Goal: Ask a question

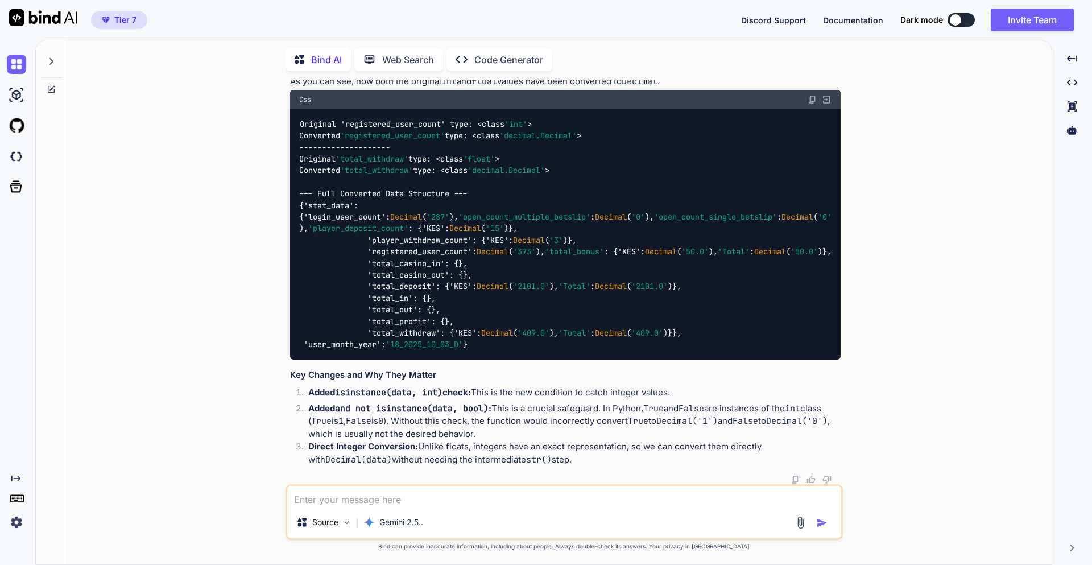
scroll to position [7799, 0]
click at [366, 501] on textarea at bounding box center [564, 496] width 554 height 20
click at [377, 510] on div "Source Gemini 2.5.." at bounding box center [565, 512] width 558 height 56
click at [325, 502] on textarea at bounding box center [564, 496] width 554 height 20
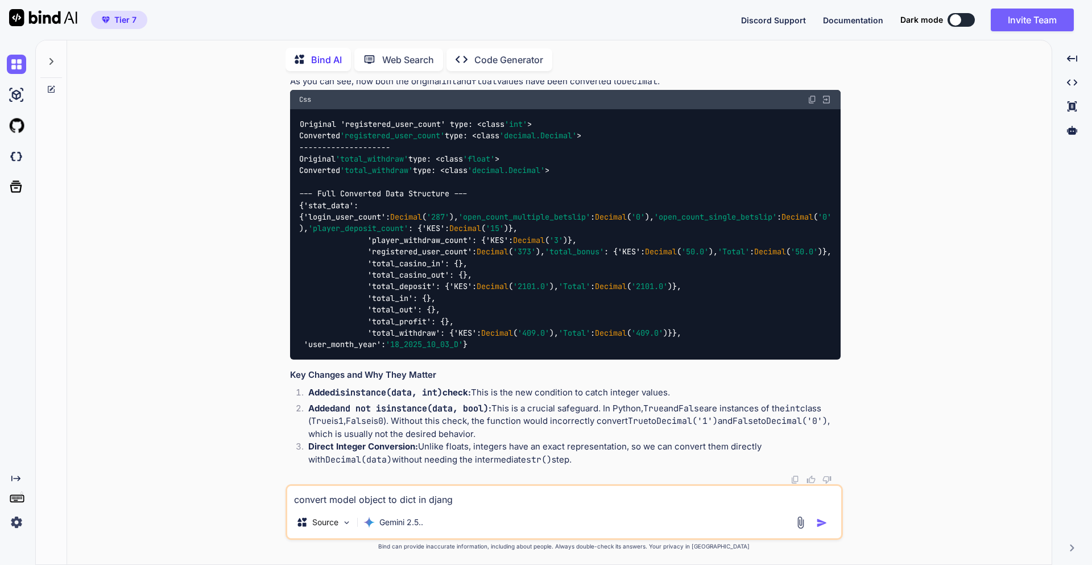
type textarea "convert model object to dict in django"
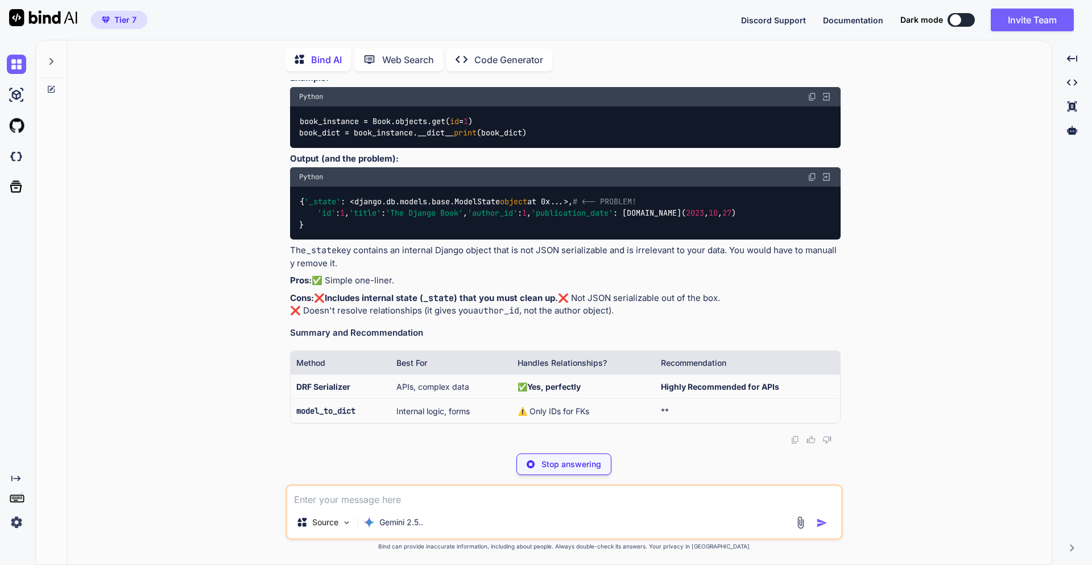
scroll to position [10867, 0]
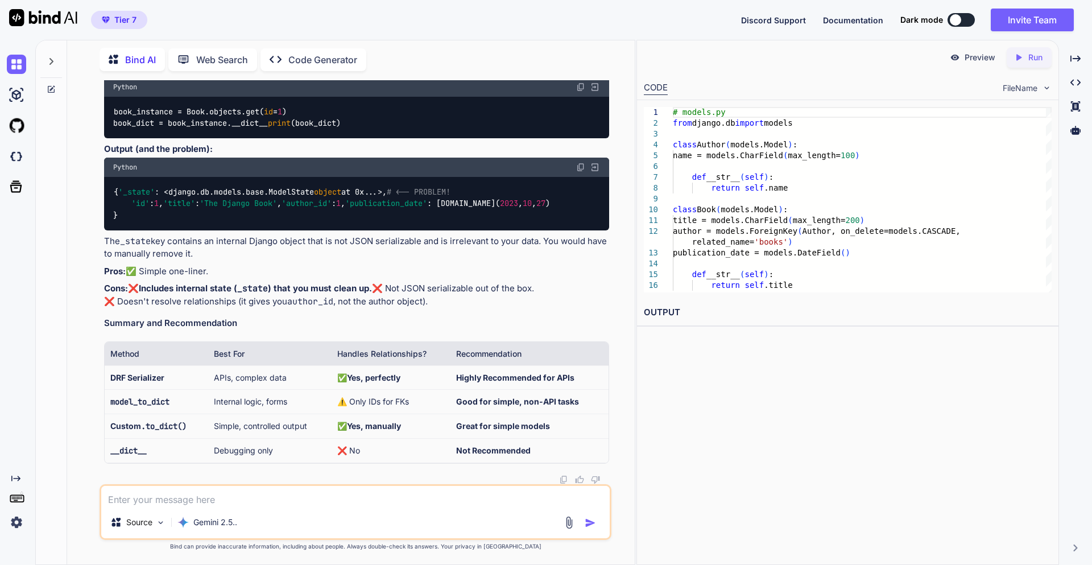
drag, startPoint x: 116, startPoint y: 260, endPoint x: 349, endPoint y: 258, distance: 232.7
copy code "from django.forms.models import model_to_dict"
click at [151, 501] on textarea at bounding box center [355, 496] width 509 height 20
type textarea "write dict in text file"
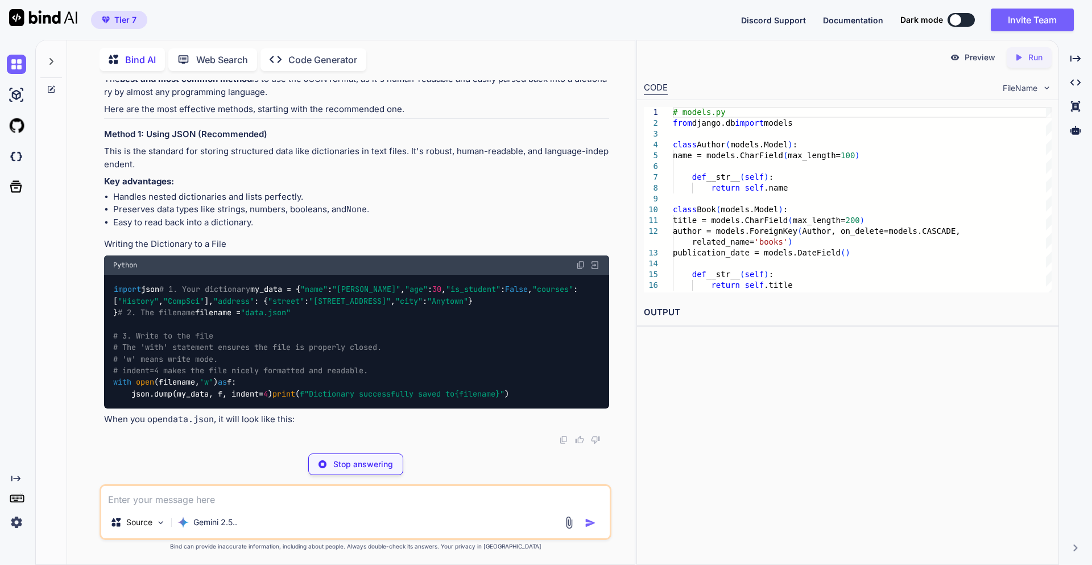
scroll to position [12933, 0]
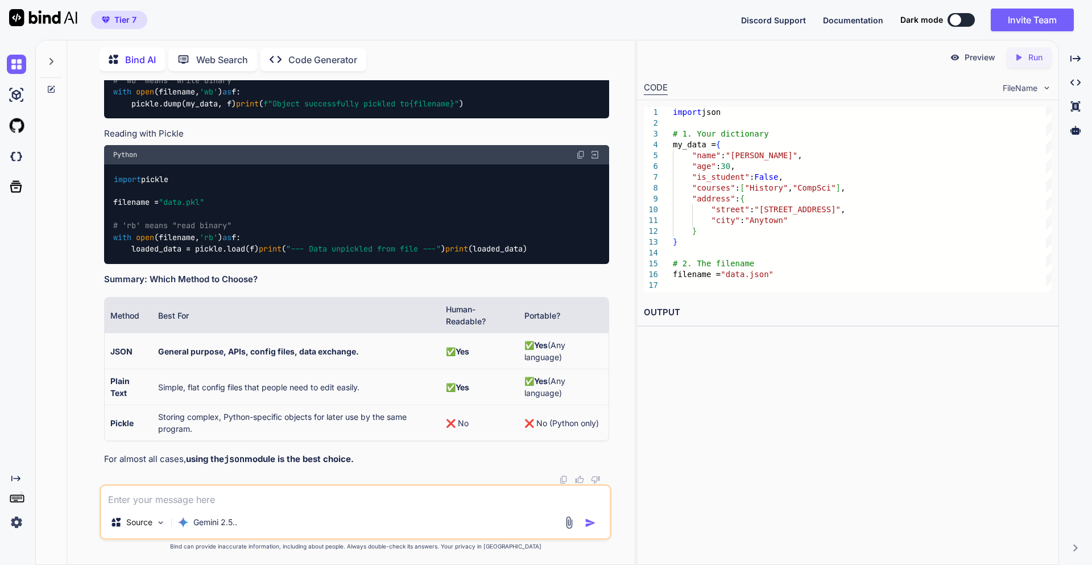
drag, startPoint x: 115, startPoint y: 357, endPoint x: 282, endPoint y: 361, distance: 167.3
copy code "with open (filename, 'w' ) as f:"
drag, startPoint x: 132, startPoint y: 233, endPoint x: 173, endPoint y: 236, distance: 41.0
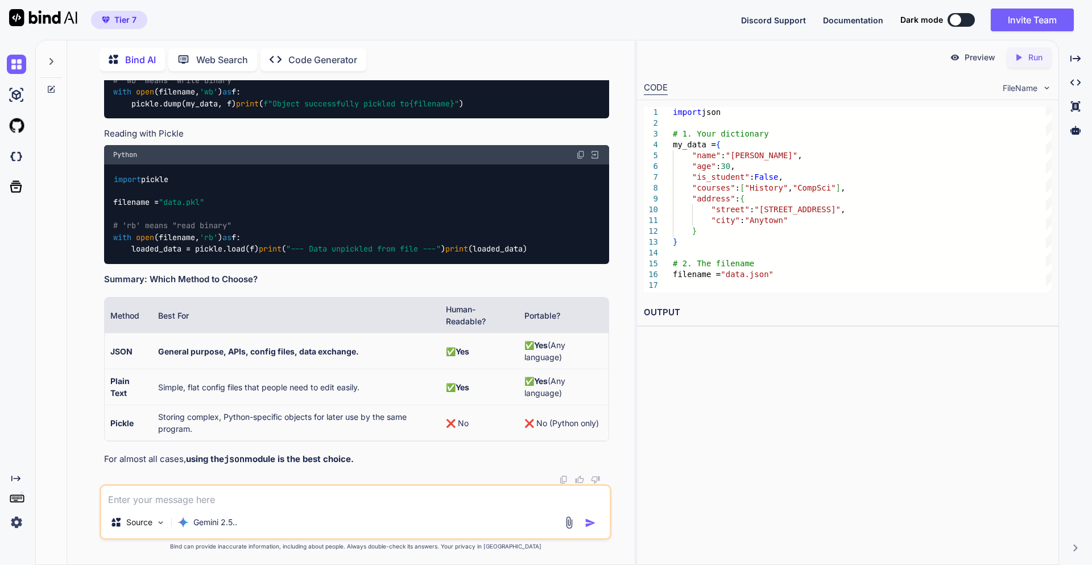
drag, startPoint x: 133, startPoint y: 235, endPoint x: 288, endPoint y: 229, distance: 155.4
copy code "json.dump(my_data, f, indent= 4 )"
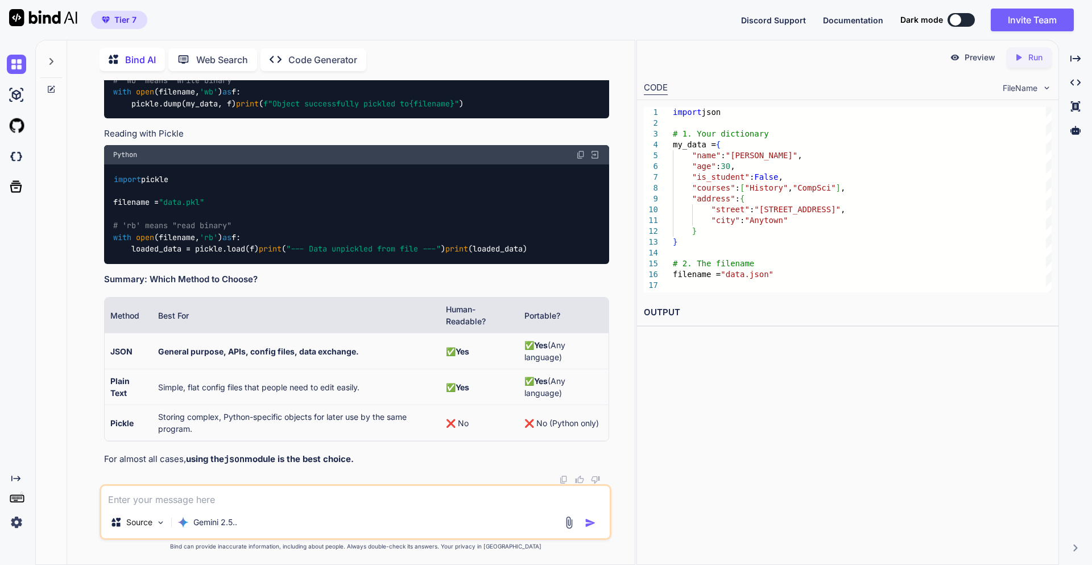
drag, startPoint x: 278, startPoint y: 234, endPoint x: 113, endPoint y: 221, distance: 165.5
click at [184, 514] on div "Gemini 2.5.." at bounding box center [207, 522] width 69 height 23
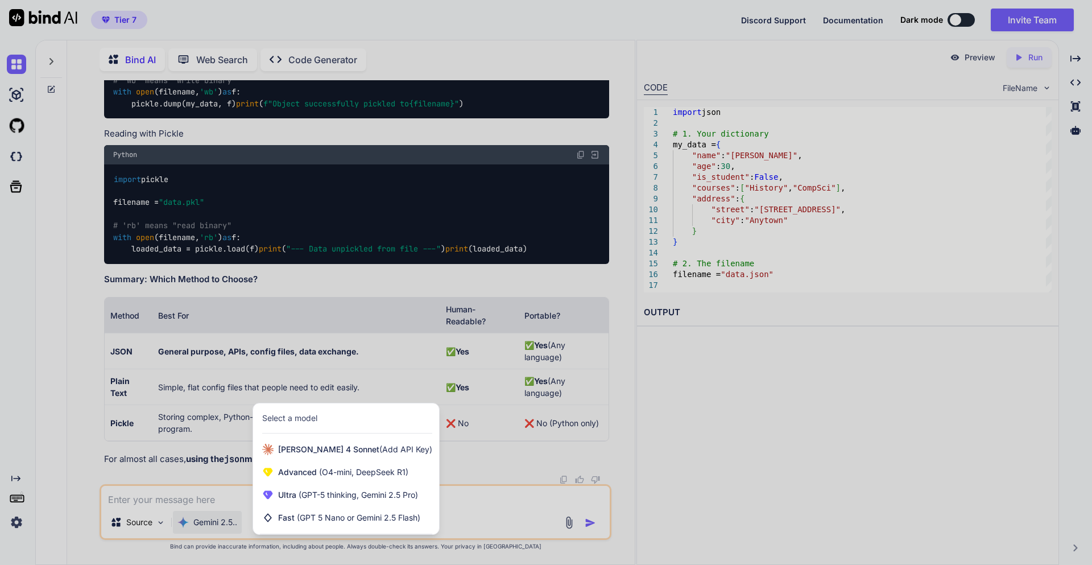
click at [192, 498] on div at bounding box center [546, 282] width 1092 height 565
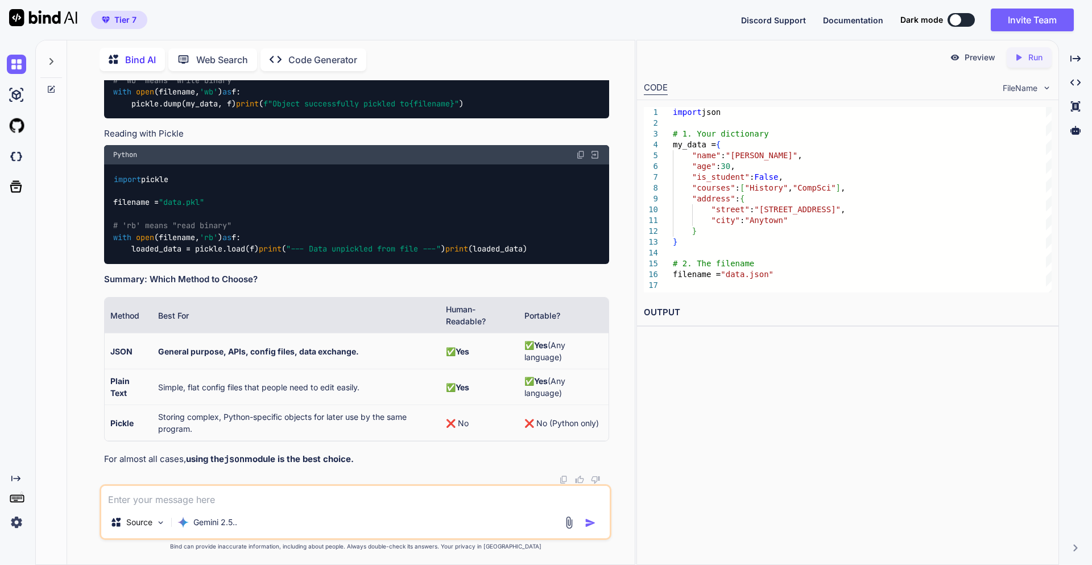
click at [192, 498] on textarea at bounding box center [355, 496] width 509 height 20
type textarea "import json file in python shell"
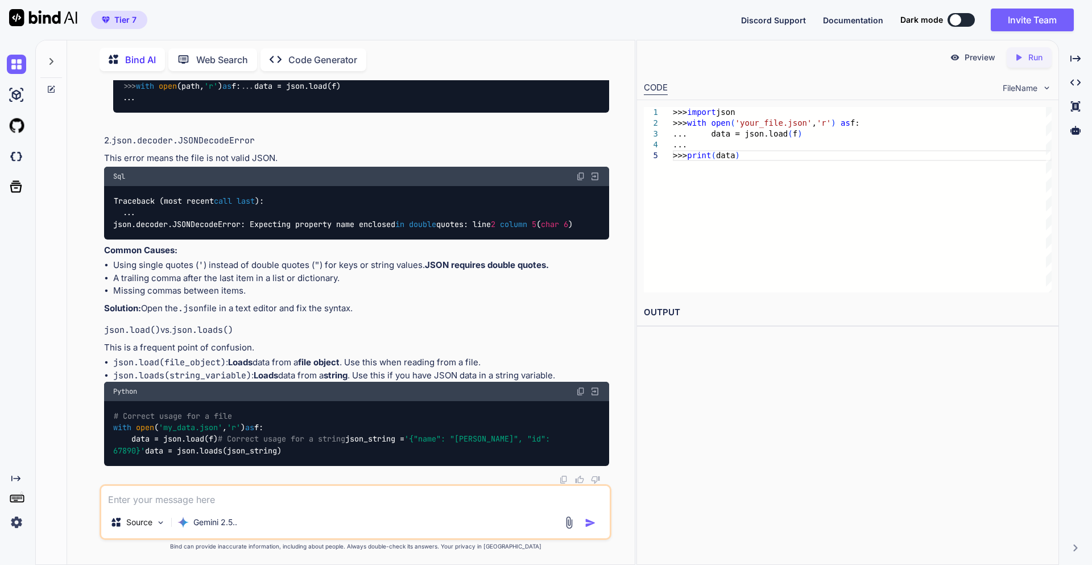
scroll to position [12934, 0]
drag, startPoint x: 113, startPoint y: 287, endPoint x: 251, endPoint y: 288, distance: 138.3
copy code "filename = "data.json""
drag, startPoint x: 113, startPoint y: 357, endPoint x: 287, endPoint y: 368, distance: 173.9
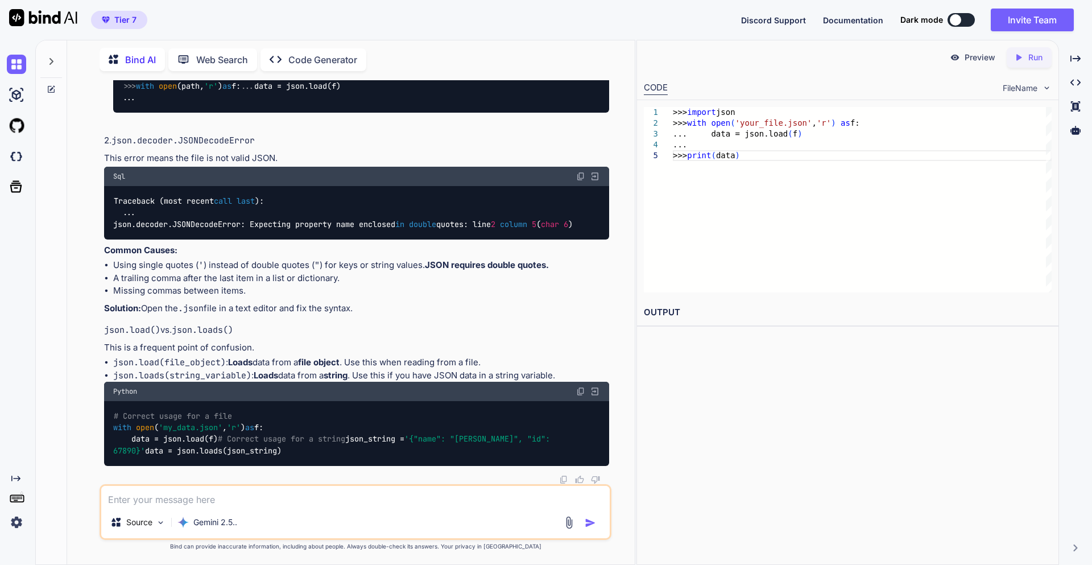
copy code "with open (filename, 'w' ) as f: json.dump(my_data, f, indent= 4 )"
click at [257, 497] on textarea at bounding box center [355, 496] width 509 height 20
type textarea "w"
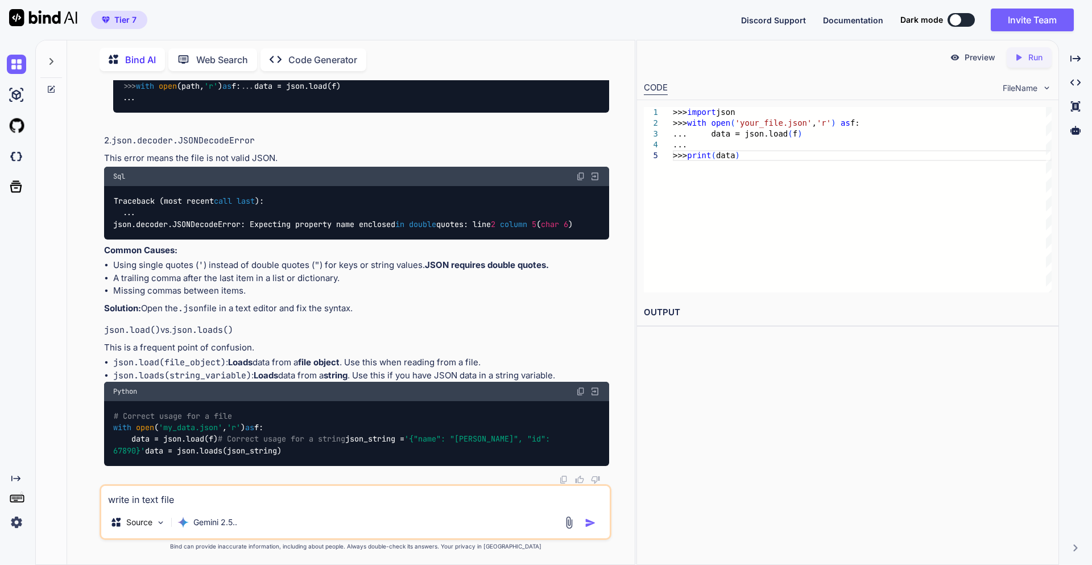
scroll to position [14777, 0]
drag, startPoint x: 108, startPoint y: 261, endPoint x: 264, endPoint y: 256, distance: 156.5
drag, startPoint x: 133, startPoint y: 366, endPoint x: 293, endPoint y: 366, distance: 160.4
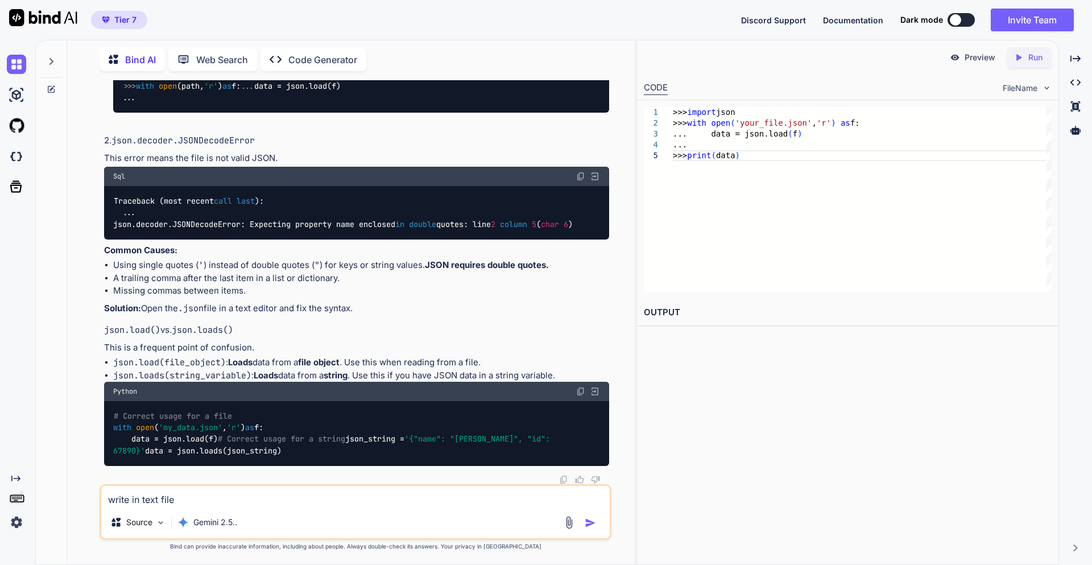
copy code "for key, value in my_config.items()"
drag, startPoint x: 115, startPoint y: 353, endPoint x: 262, endPoint y: 354, distance: 147.4
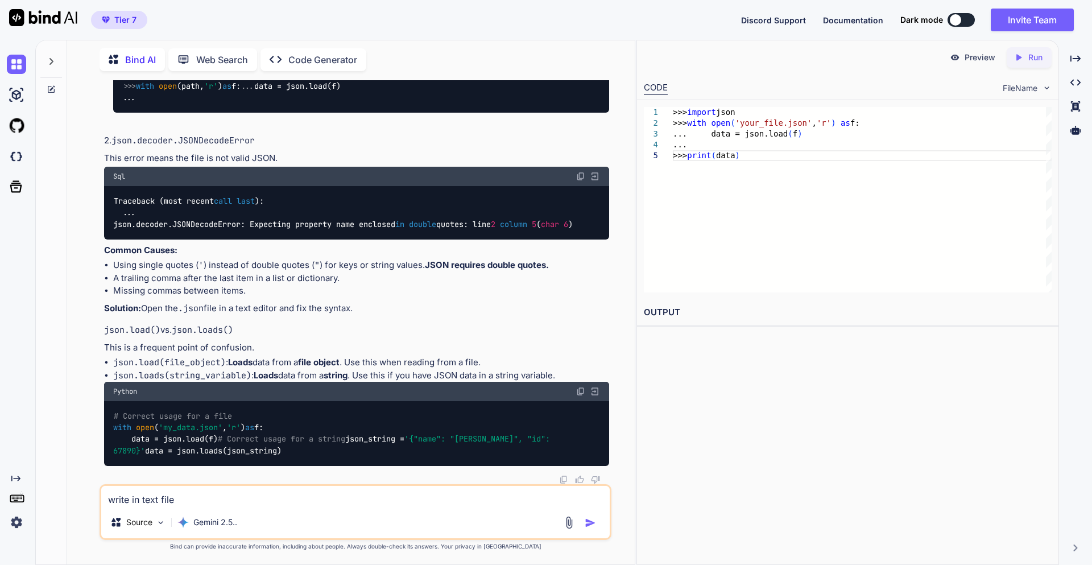
copy code "with open (filename, 'w' ) as f:"
drag, startPoint x: 130, startPoint y: 365, endPoint x: 294, endPoint y: 364, distance: 163.3
copy code "for key, value in my_config.items()"
drag, startPoint x: 151, startPoint y: 379, endPoint x: 292, endPoint y: 375, distance: 140.6
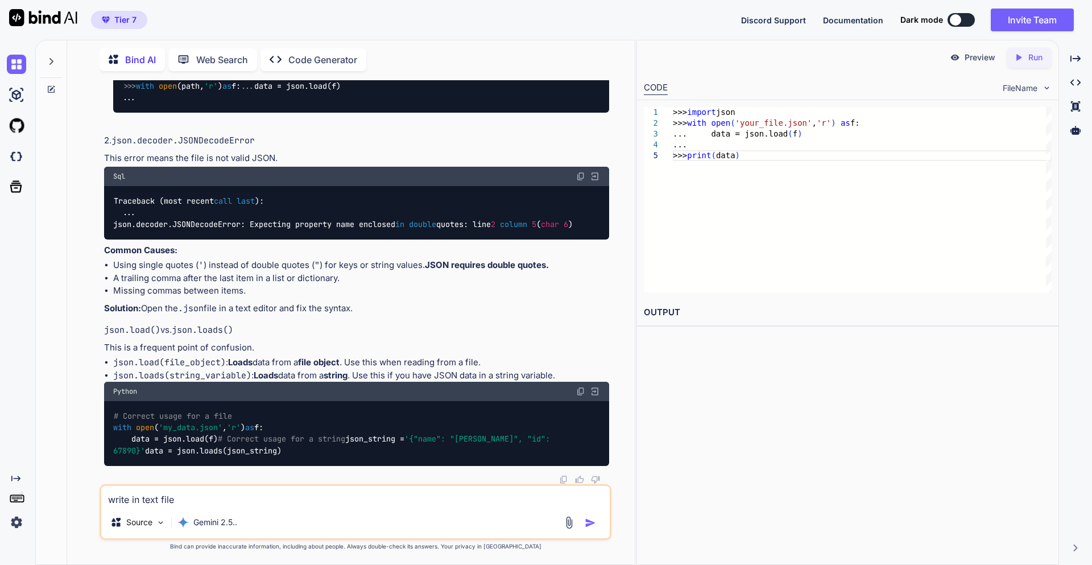
copy code "f.write( f" {key} : {value} \n" )"
click at [185, 493] on textarea "write in text file" at bounding box center [355, 496] width 509 height 20
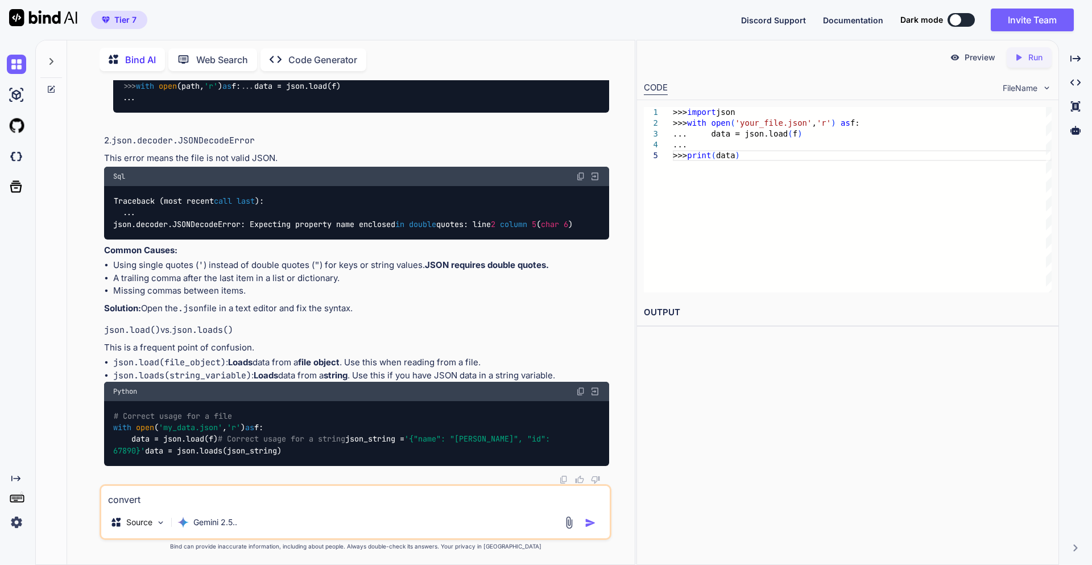
paste textarea "'[DATE] 20:52:03.574121+00:00'"
type textarea "convert '[DATE] 20:52:03.574121+00:00' to datetime"
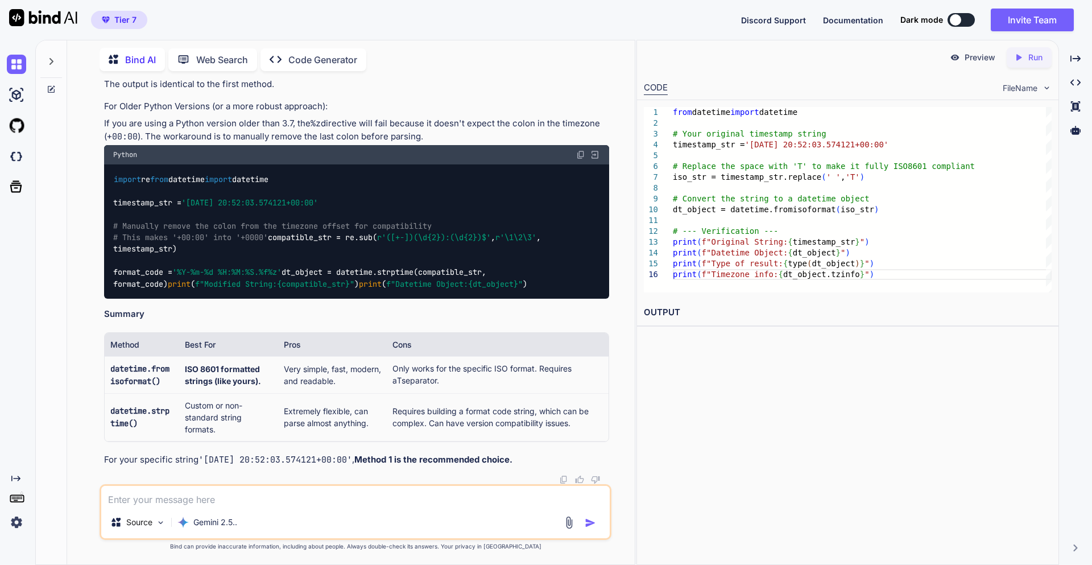
scroll to position [17624, 0]
drag, startPoint x: 113, startPoint y: 342, endPoint x: 307, endPoint y: 339, distance: 193.5
copy code "format_code = '%Y-%m-%d %H:%M:%S.%f%z'"
drag, startPoint x: 170, startPoint y: 377, endPoint x: 379, endPoint y: 372, distance: 208.9
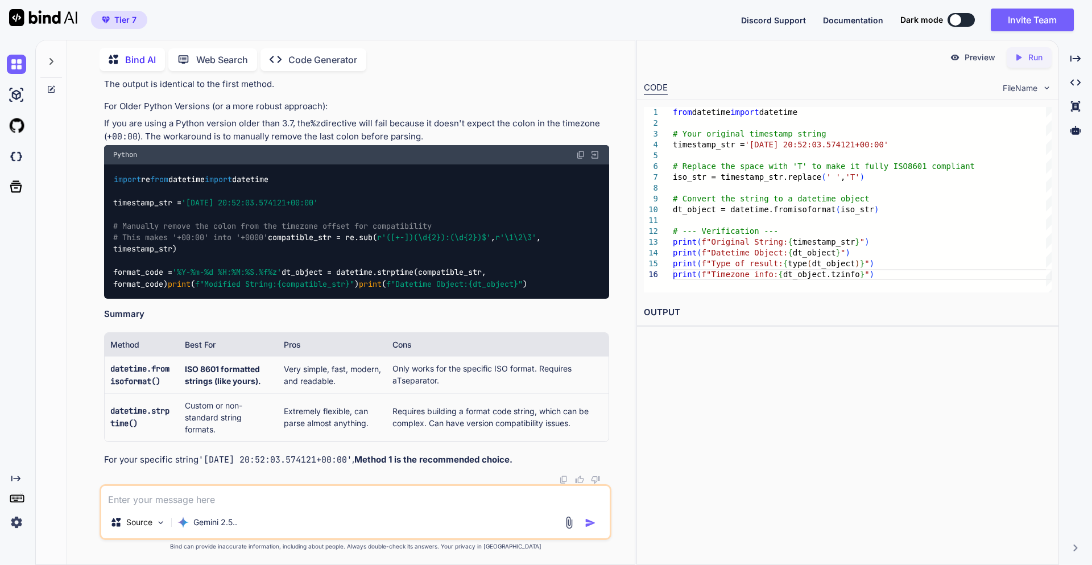
click at [212, 493] on textarea at bounding box center [355, 496] width 509 height 20
click at [232, 492] on textarea at bounding box center [355, 496] width 509 height 20
click at [211, 505] on textarea "How to insert" at bounding box center [355, 496] width 509 height 20
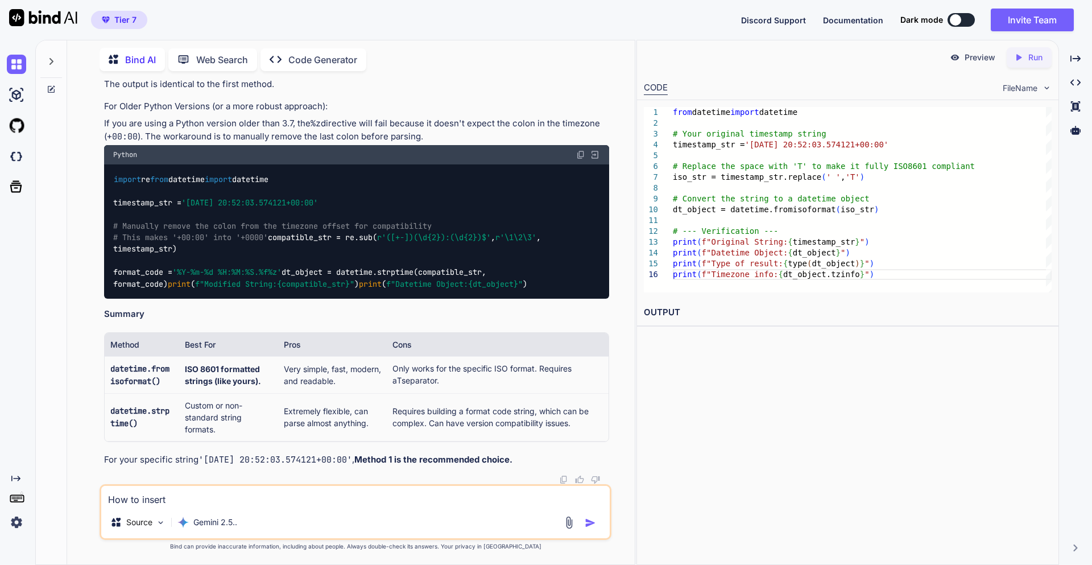
click at [220, 494] on textarea "How to insert" at bounding box center [355, 496] width 509 height 20
type textarea "H"
click at [250, 502] on textarea "created and modifed in" at bounding box center [355, 496] width 509 height 20
click at [250, 489] on textarea "created and modifed in" at bounding box center [355, 496] width 509 height 20
click at [251, 498] on textarea "created and modifed in" at bounding box center [355, 496] width 509 height 20
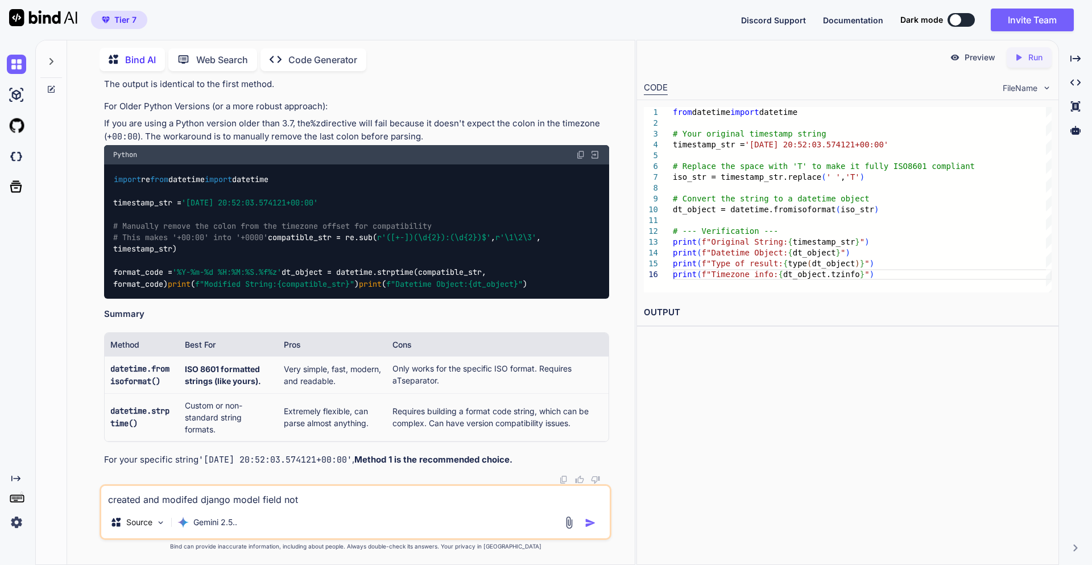
click at [316, 490] on textarea "created and modifed django model field not" at bounding box center [355, 496] width 509 height 20
click at [315, 503] on textarea "created and modifed django model field not" at bounding box center [355, 496] width 509 height 20
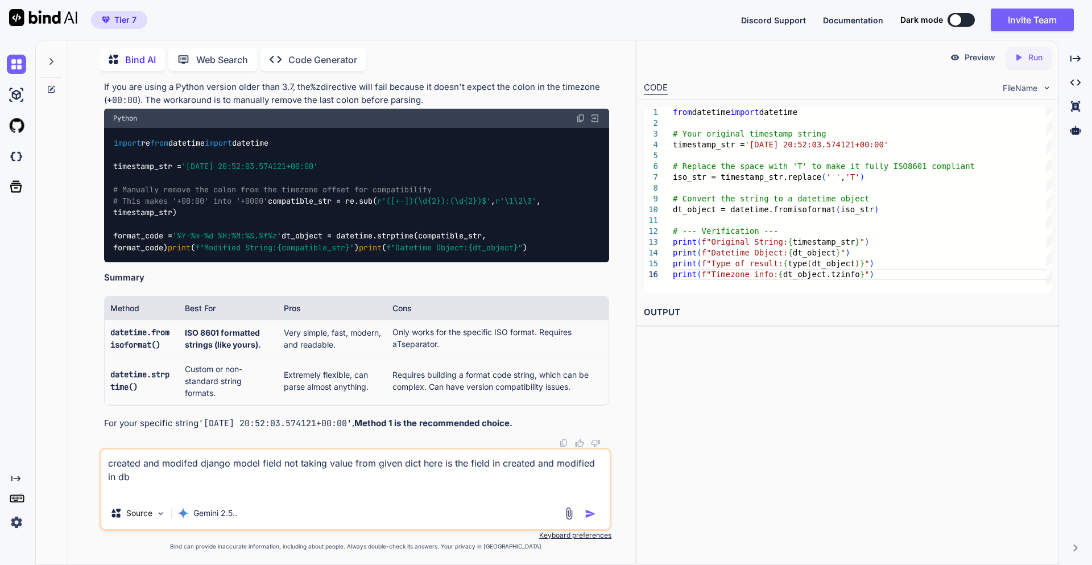
click at [237, 481] on textarea "created and modifed django model field not taking value from given dict here is…" at bounding box center [355, 473] width 509 height 48
click at [171, 492] on textarea "created and modifed django model field not taking value from given dict here is…" at bounding box center [355, 473] width 509 height 48
paste textarea "class AbstractBaseModel(models.Model): """ An abstract base class for all model…"
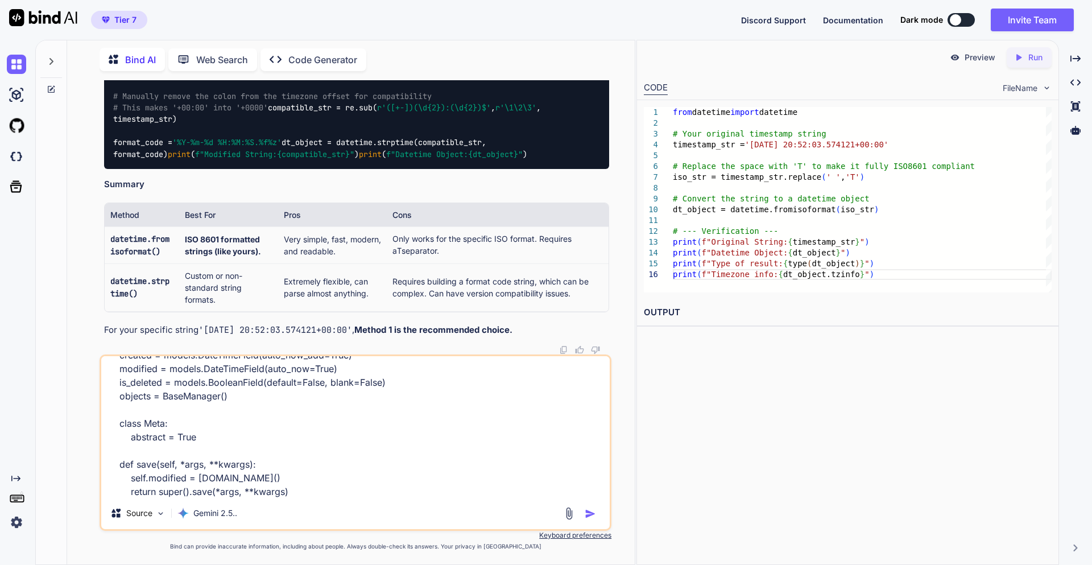
click at [313, 487] on textarea "created and modifed django model field not taking value from given dict here is…" at bounding box center [355, 426] width 509 height 141
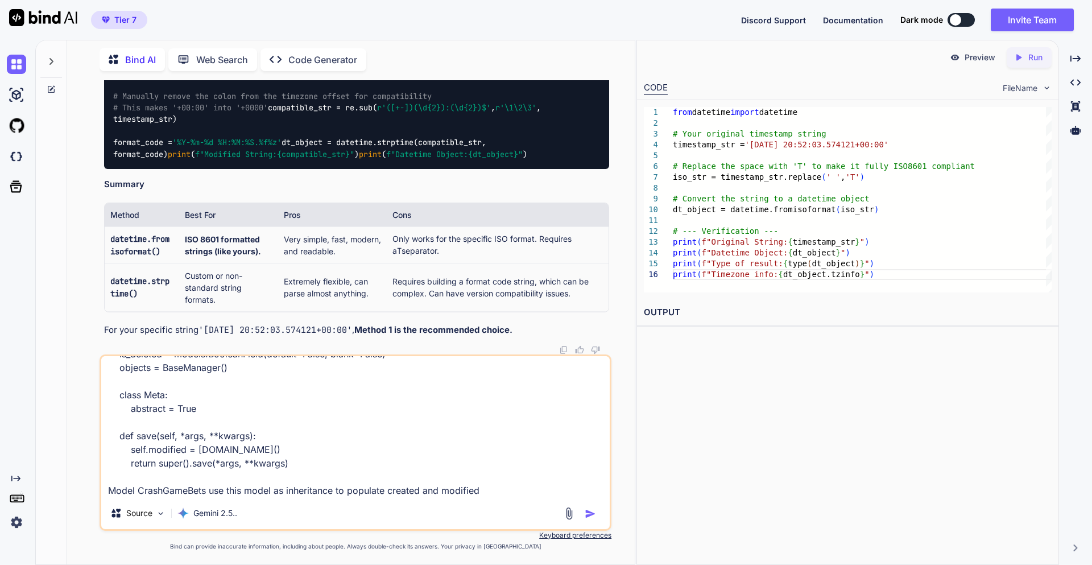
scroll to position [166, 0]
type textarea "created and modifed django model field not taking value from given dict here is…"
click at [592, 514] on img "button" at bounding box center [590, 513] width 11 height 11
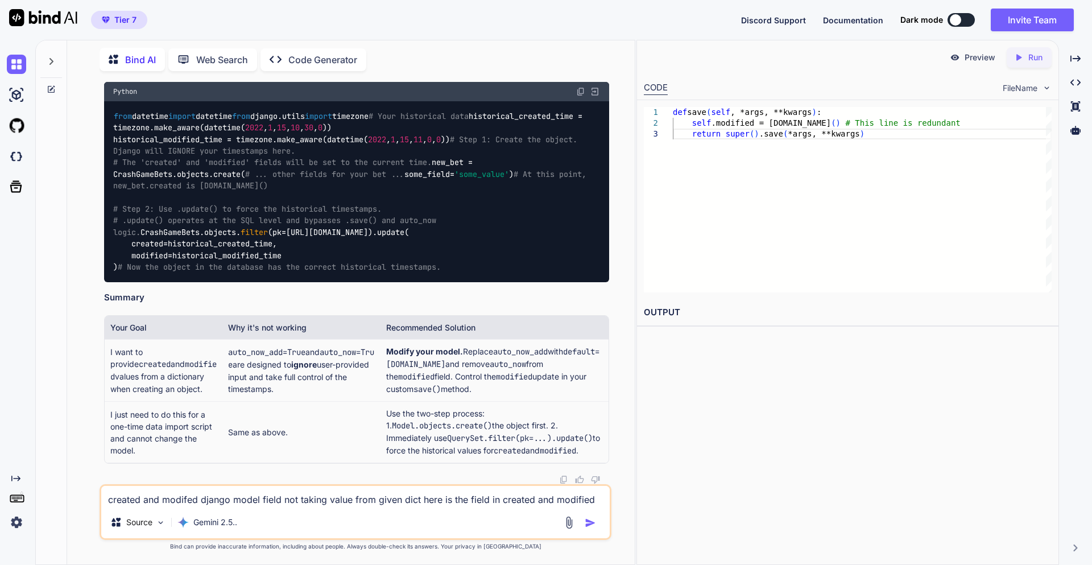
scroll to position [19959, 0]
click at [208, 498] on textarea "created and modifed django model field not taking value from given dict here is…" at bounding box center [355, 496] width 509 height 20
click at [167, 497] on textarea "is th" at bounding box center [355, 496] width 509 height 20
type textarea "is there any other way without changing the model as it is production model"
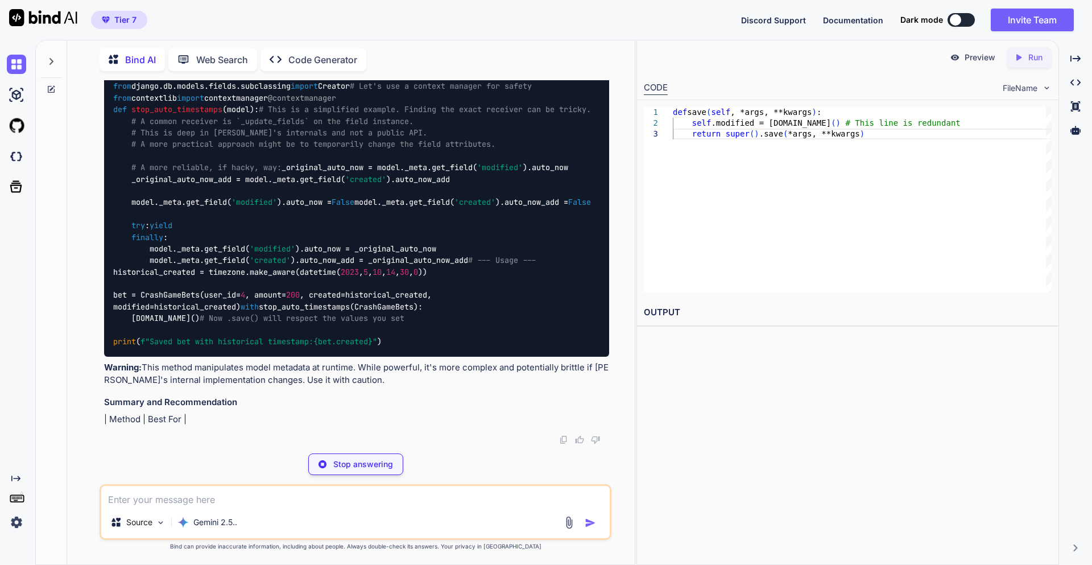
scroll to position [20641, 0]
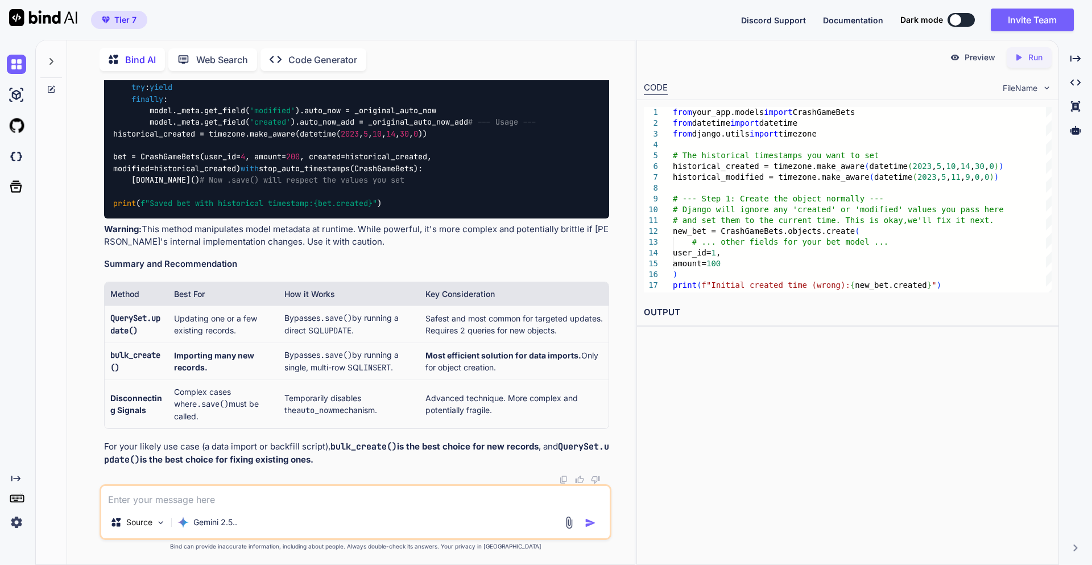
drag, startPoint x: 115, startPoint y: 317, endPoint x: 314, endPoint y: 320, distance: 199.2
